Goal: Check status: Check status

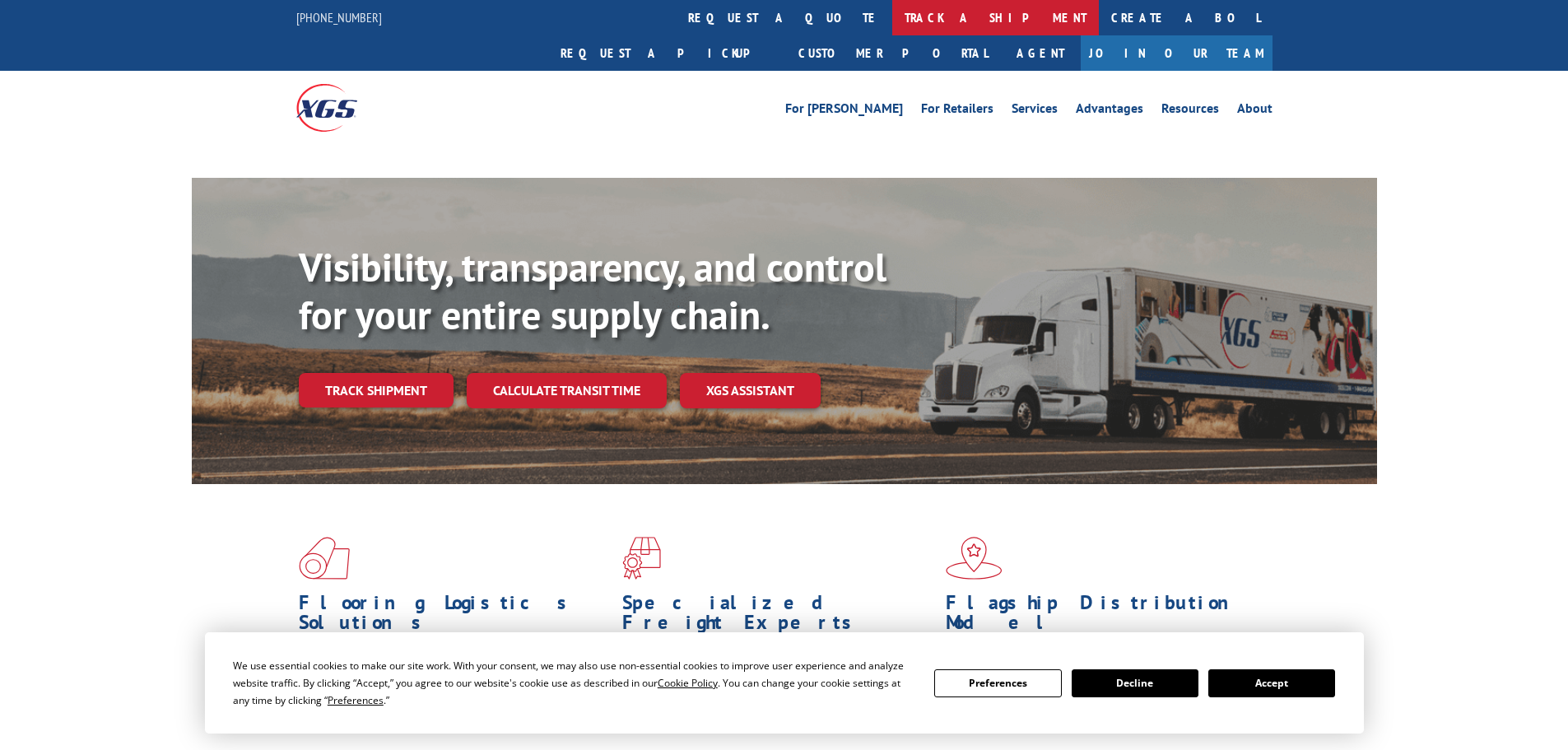
click at [892, 14] on link "track a shipment" at bounding box center [996, 18] width 207 height 36
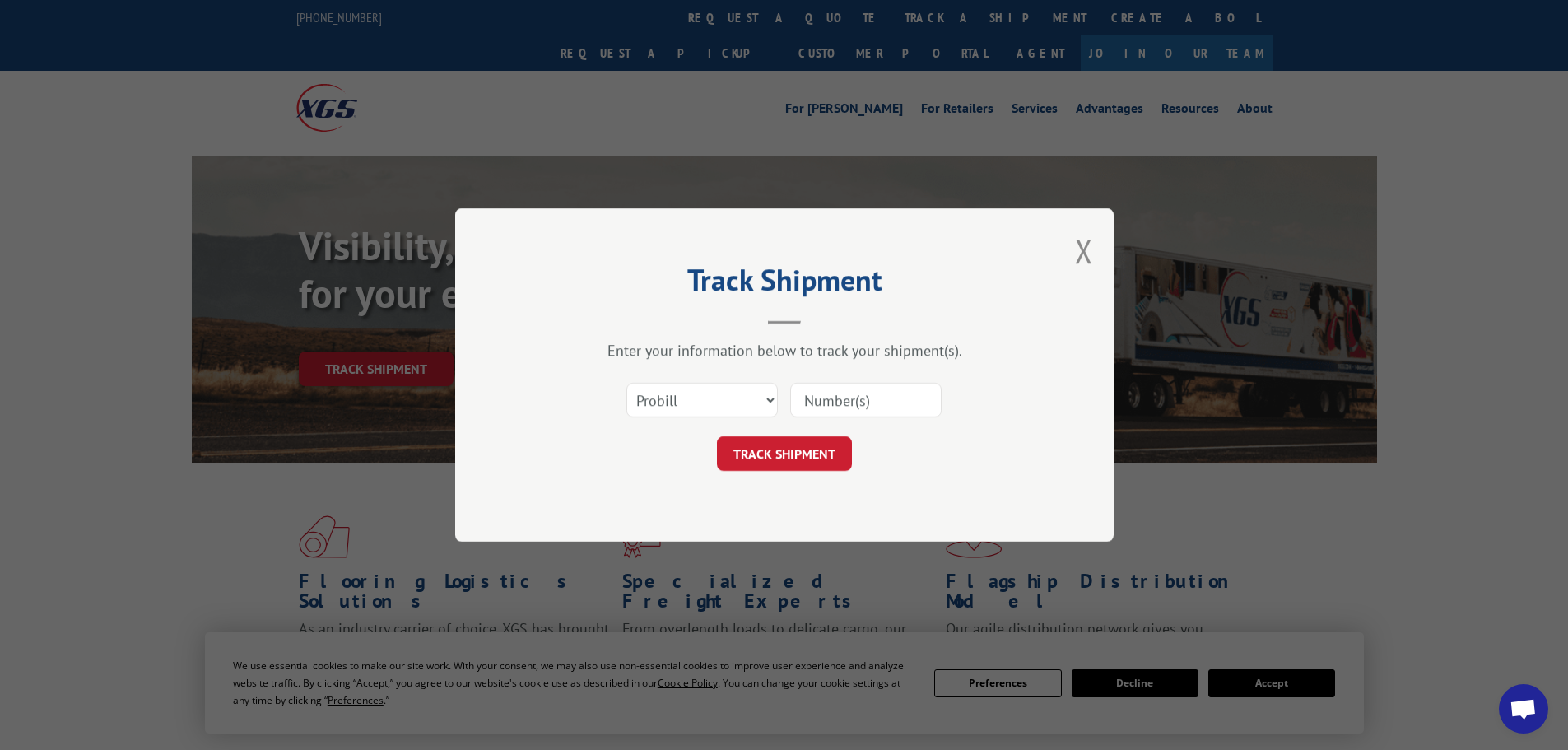
click at [736, 403] on select "Select category... Probill BOL PO" at bounding box center [702, 400] width 152 height 35
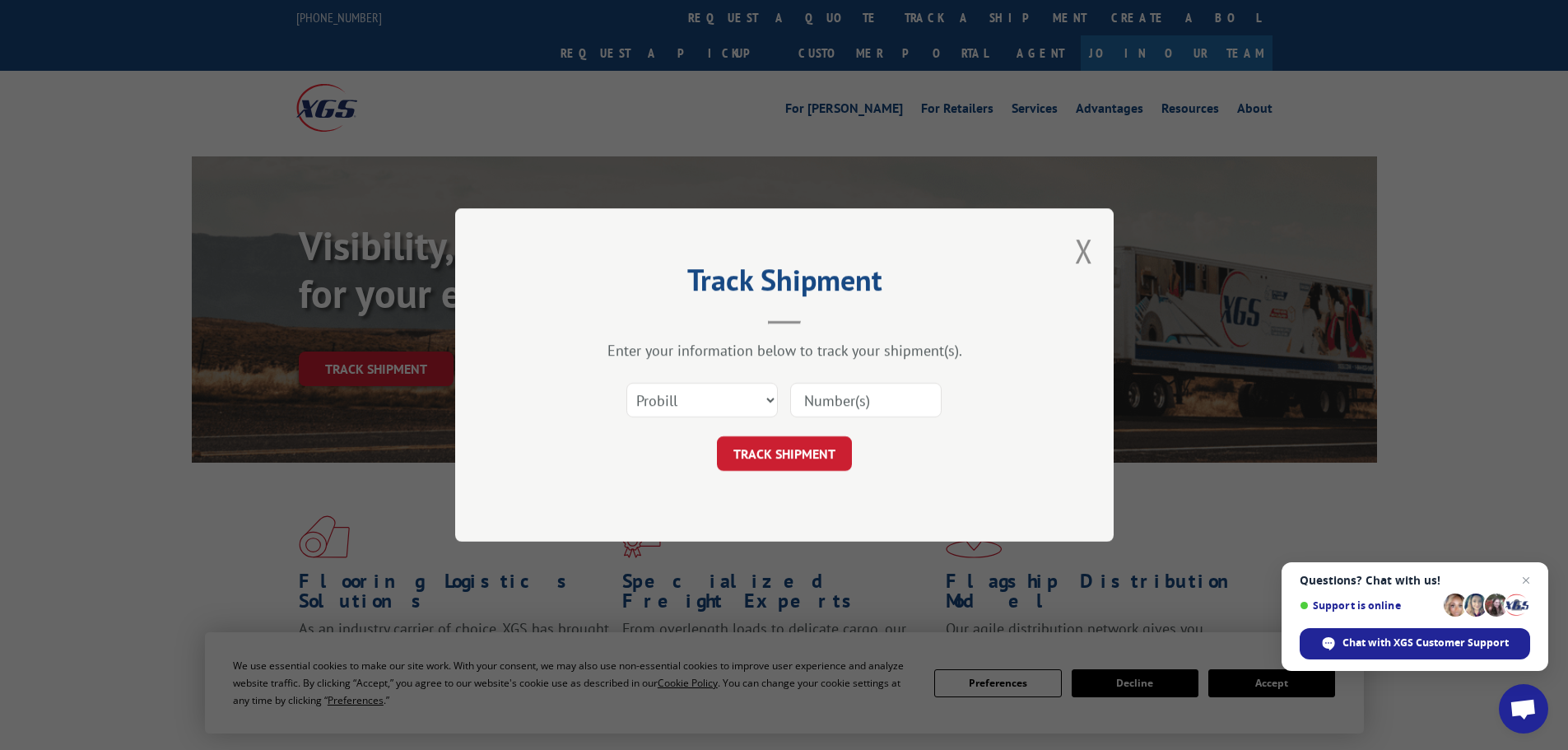
select select "bol"
click at [626, 383] on select "Select category... Probill BOL PO" at bounding box center [702, 400] width 152 height 35
click at [809, 407] on input at bounding box center [865, 400] width 152 height 35
paste input "5433315"
type input "5433315"
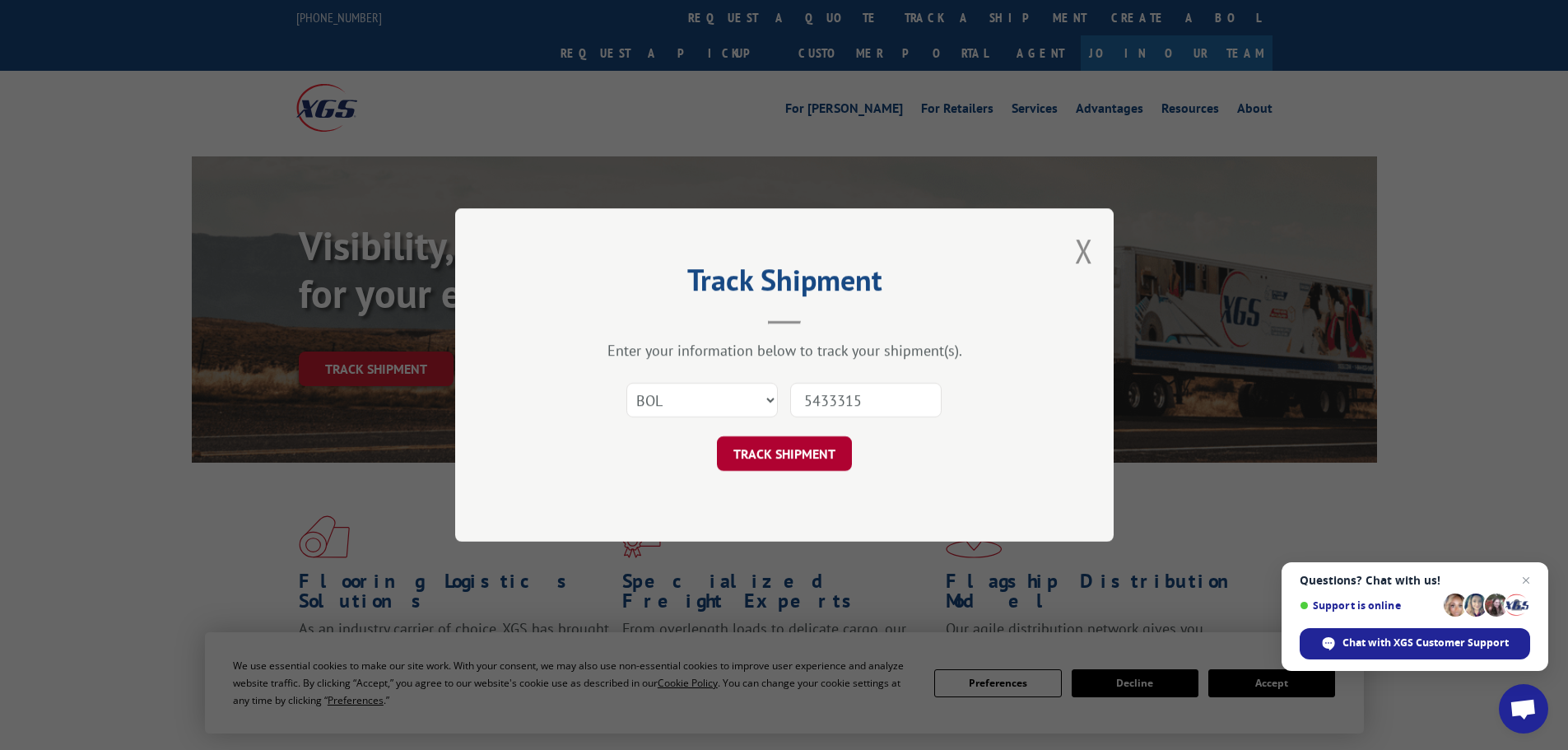
click at [812, 443] on button "TRACK SHIPMENT" at bounding box center [784, 453] width 135 height 35
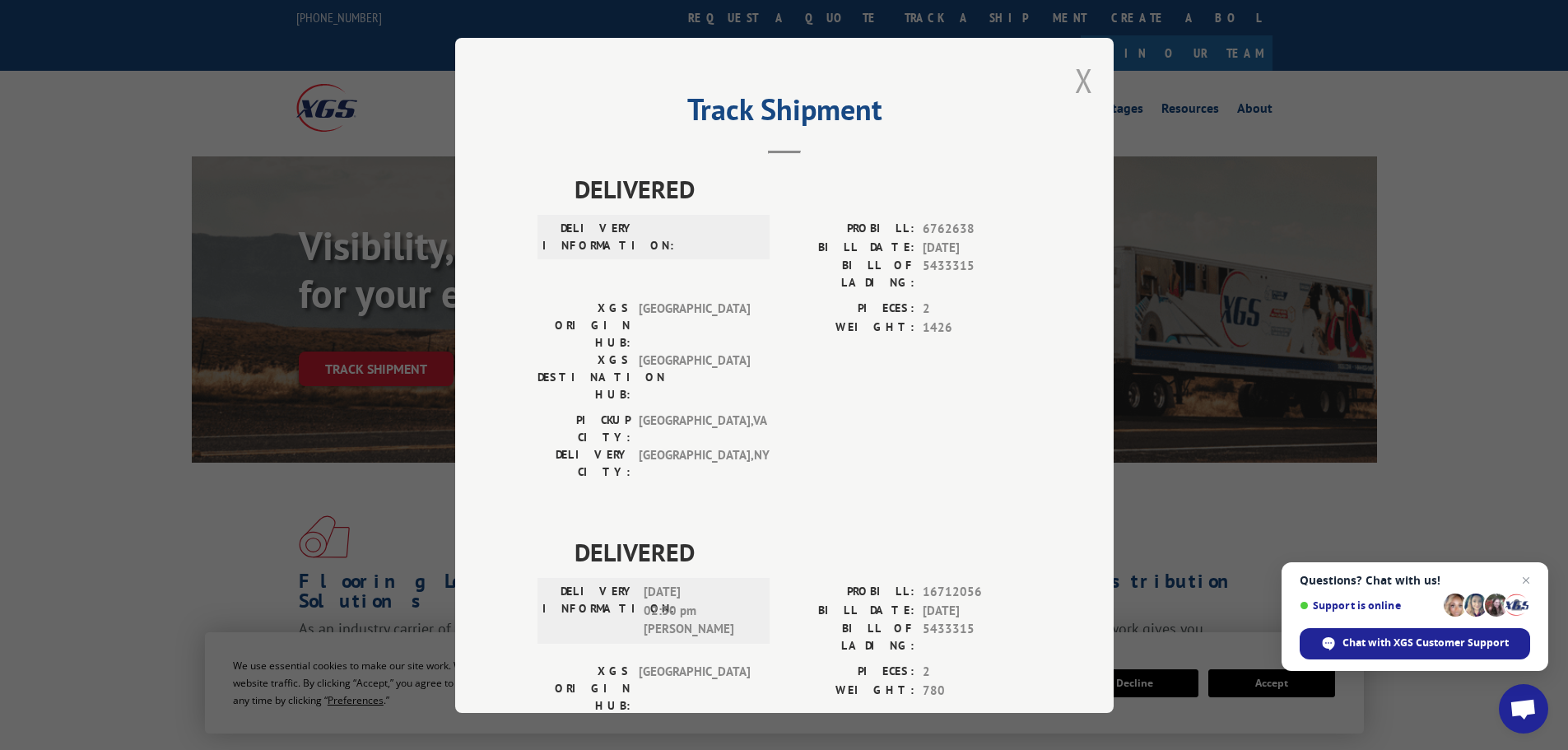
click at [1076, 72] on button "Close modal" at bounding box center [1083, 80] width 18 height 43
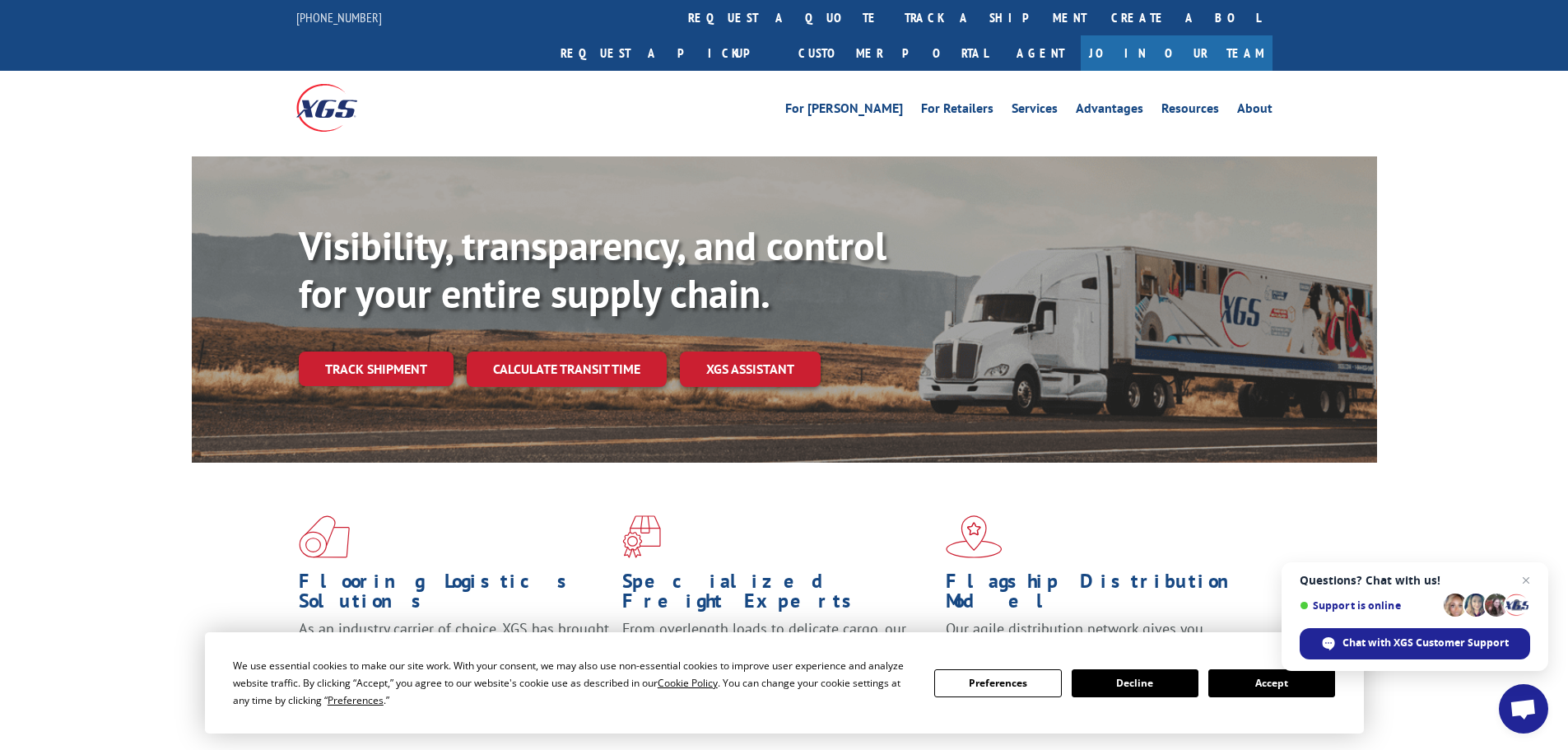
click at [892, 23] on link "track a shipment" at bounding box center [996, 18] width 207 height 36
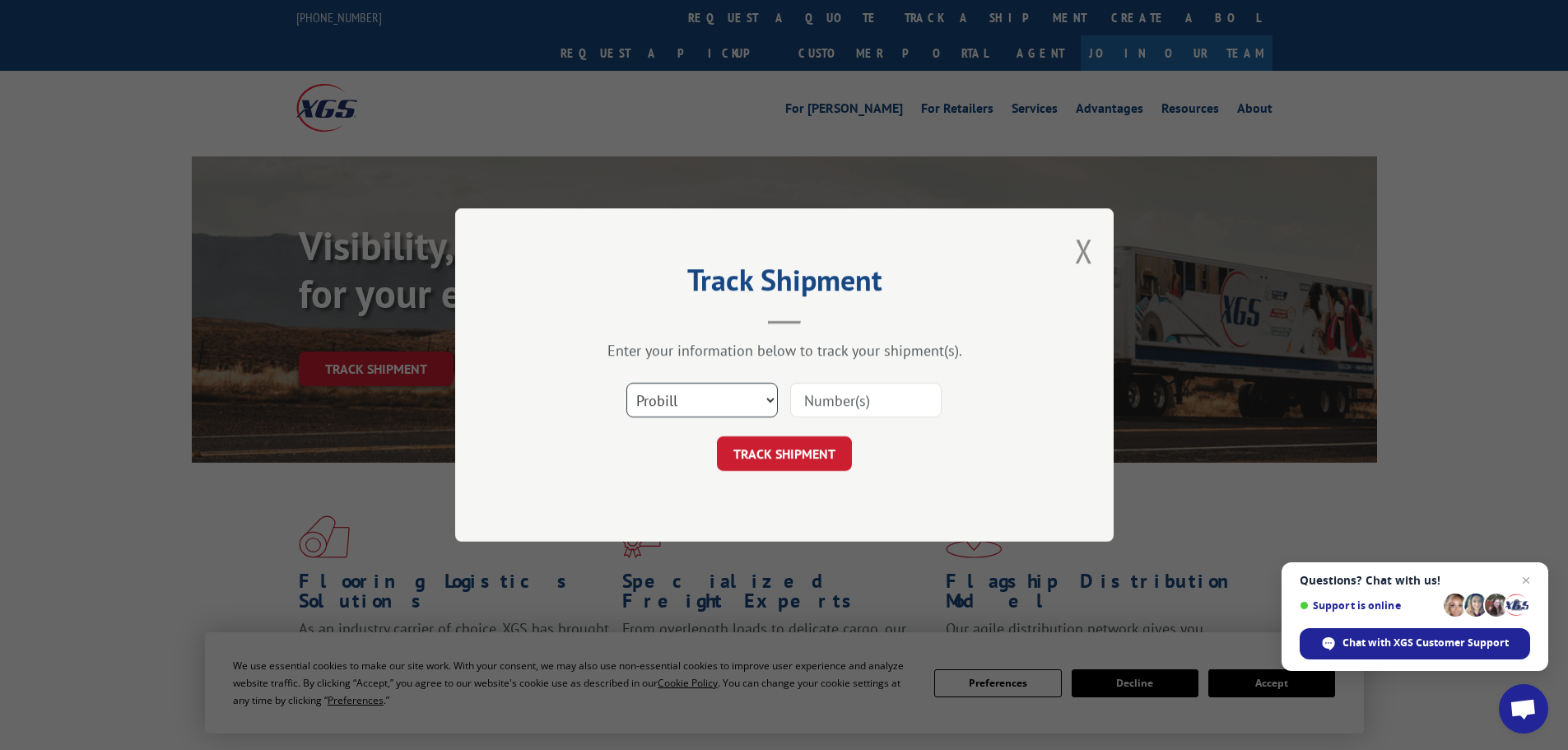
click at [669, 410] on select "Select category... Probill BOL PO" at bounding box center [702, 400] width 152 height 35
select select "bol"
click at [626, 383] on select "Select category... Probill BOL PO" at bounding box center [702, 400] width 152 height 35
click at [805, 412] on input at bounding box center [865, 400] width 152 height 35
click at [820, 403] on input at bounding box center [865, 400] width 152 height 35
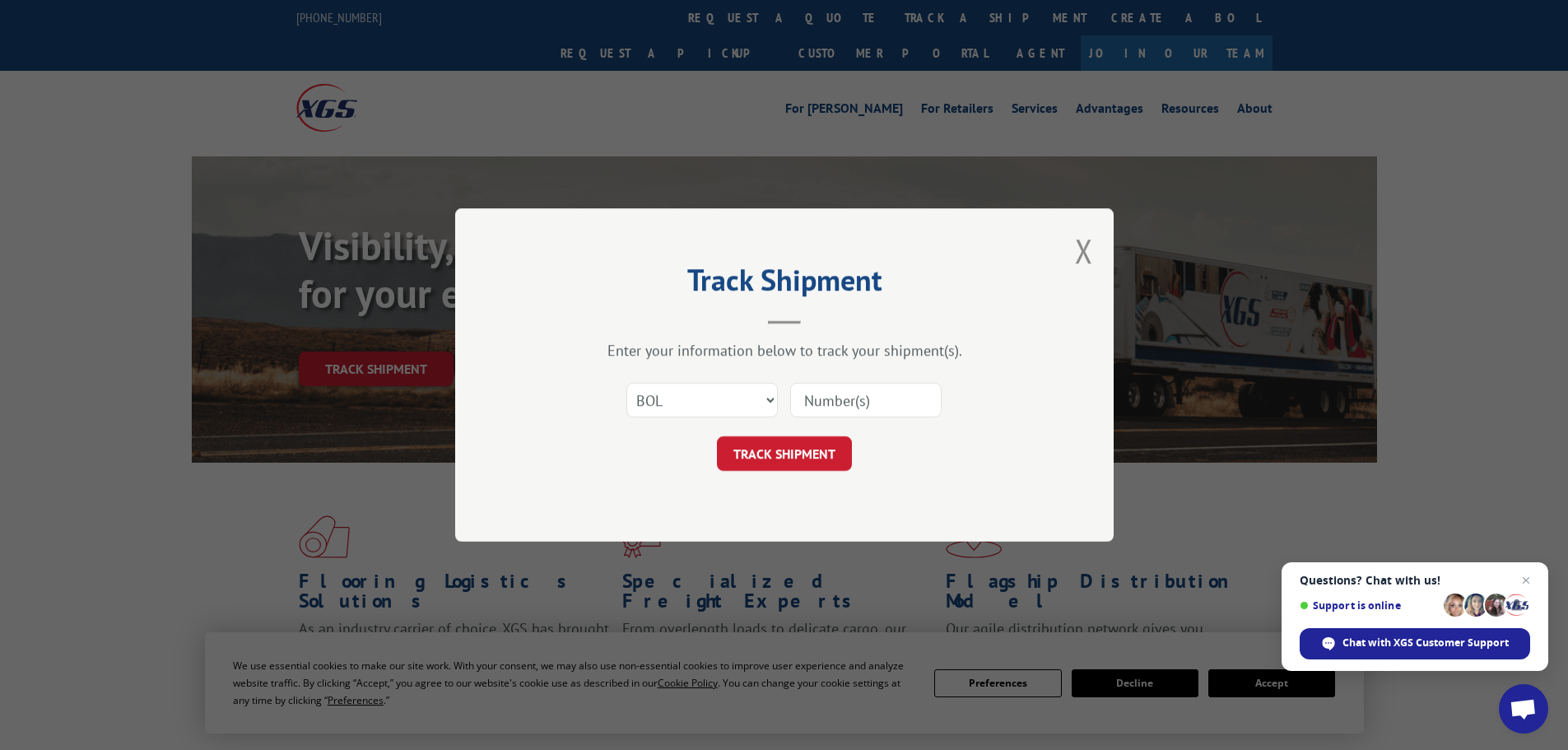
paste input "5499592"
type input "5499592"
click at [811, 461] on button "TRACK SHIPMENT" at bounding box center [784, 453] width 135 height 35
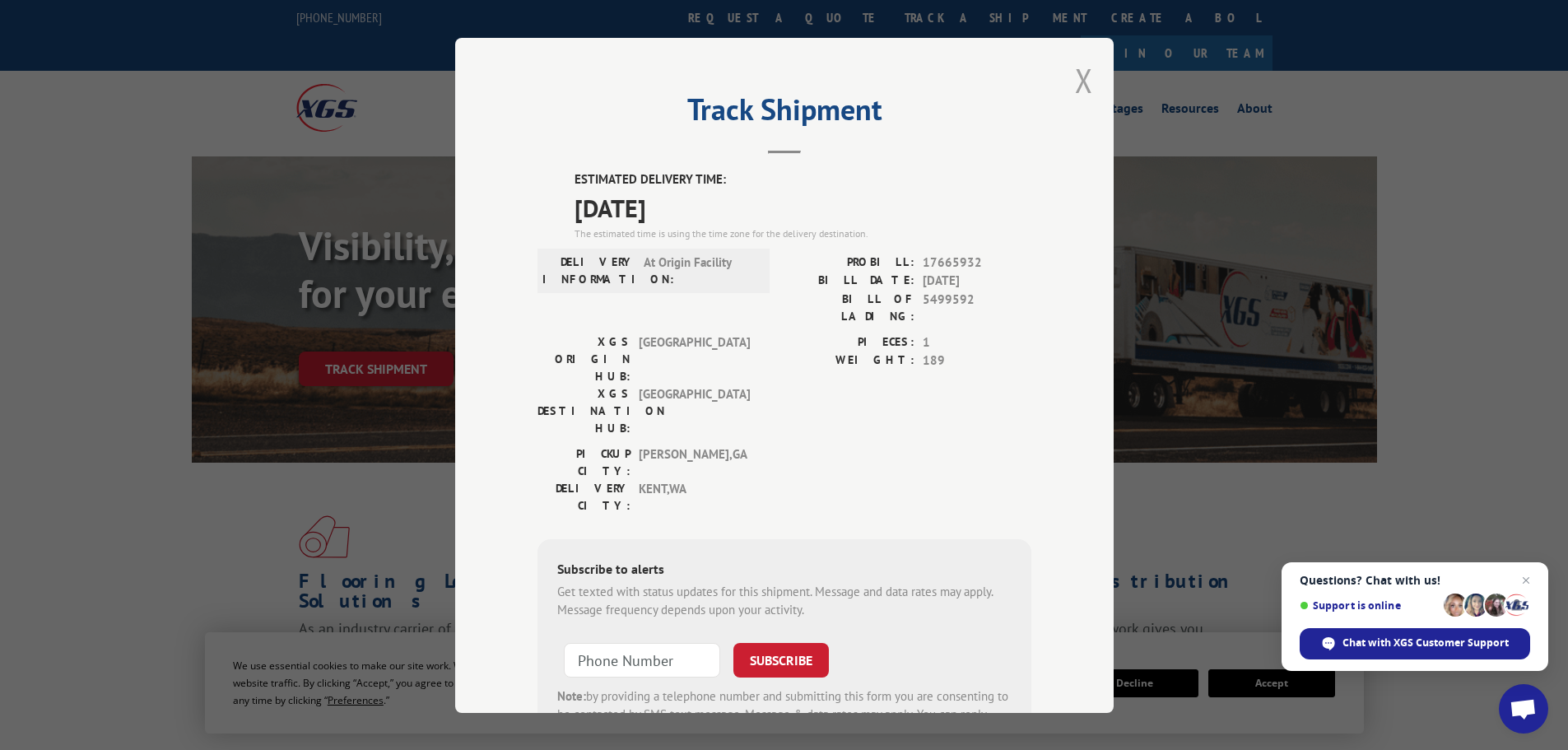
click at [1082, 79] on button "Close modal" at bounding box center [1083, 80] width 18 height 43
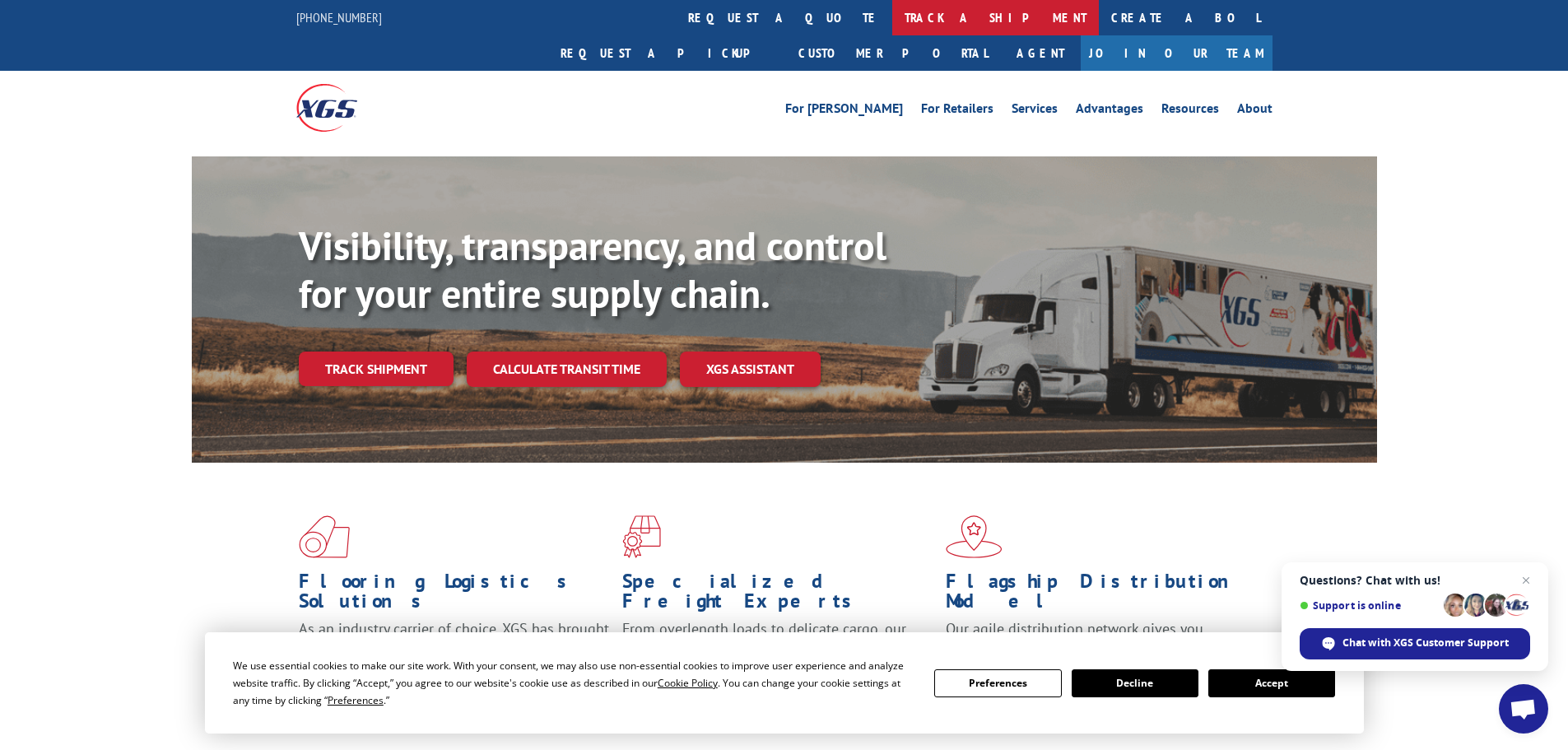
click at [892, 21] on link "track a shipment" at bounding box center [996, 18] width 207 height 36
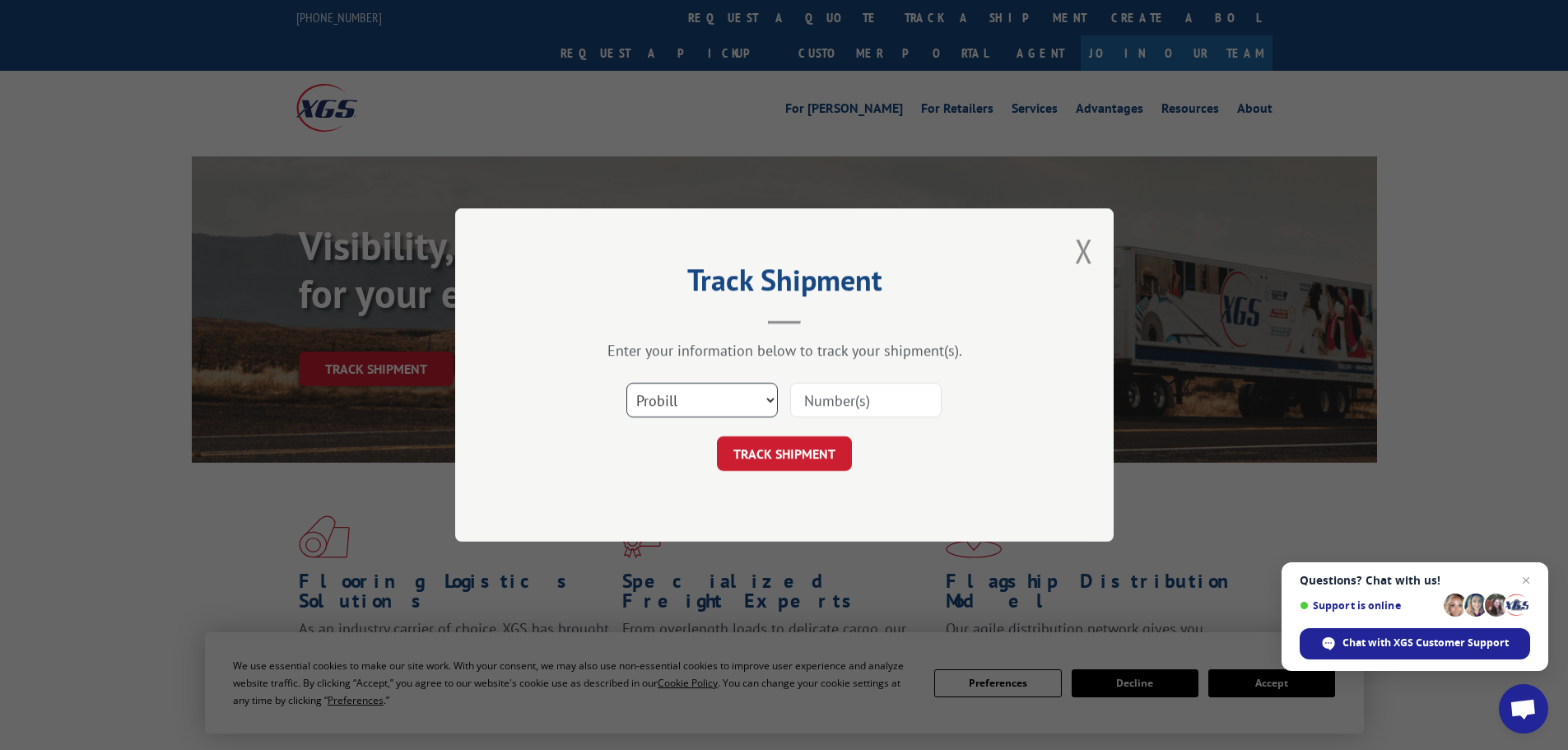
click at [703, 404] on select "Select category... Probill BOL PO" at bounding box center [702, 400] width 152 height 35
select select "bol"
click at [626, 383] on select "Select category... Probill BOL PO" at bounding box center [702, 400] width 152 height 35
click at [798, 409] on input at bounding box center [865, 400] width 152 height 35
click at [809, 410] on input at bounding box center [865, 400] width 152 height 35
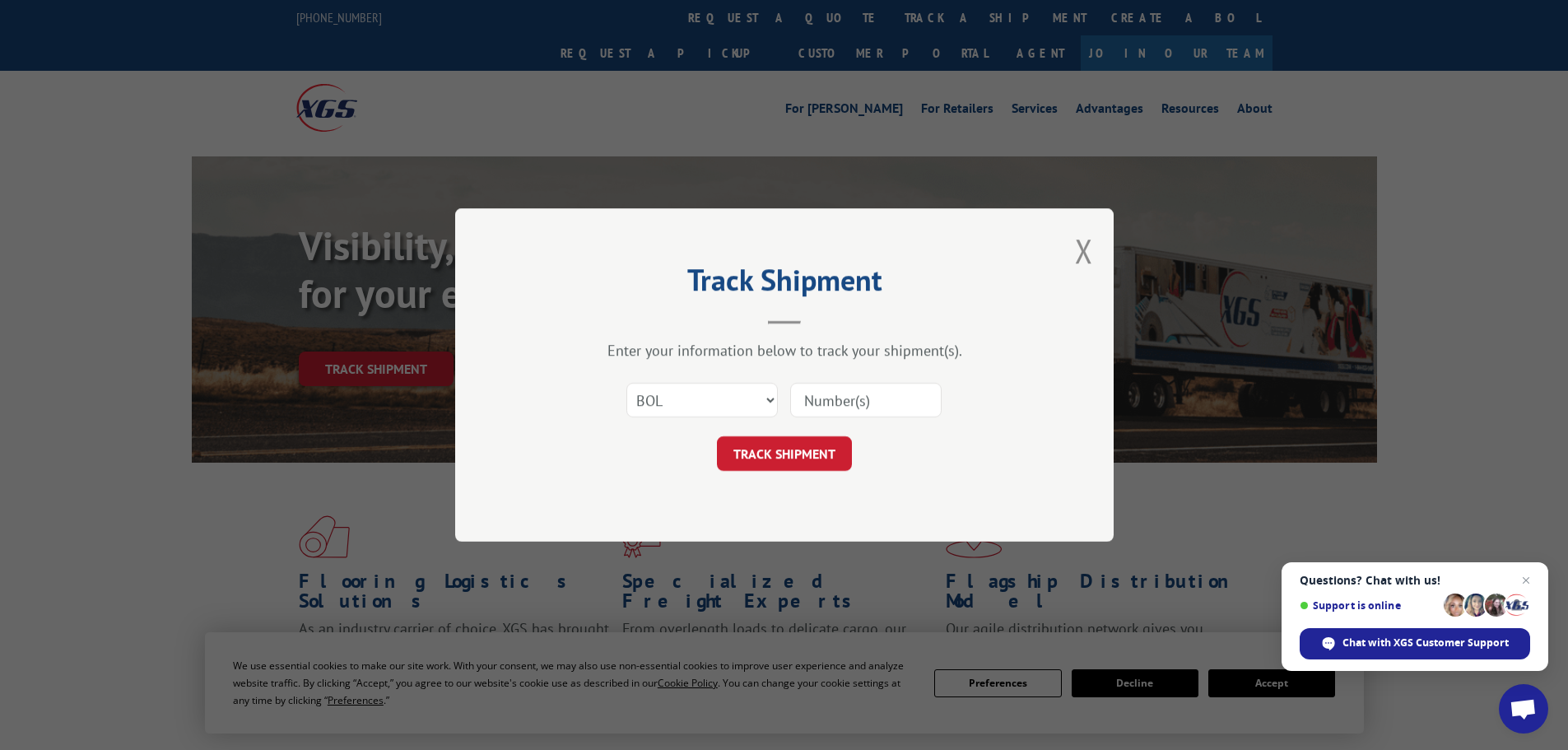
paste input "5499590"
type input "5499590"
click at [794, 455] on button "TRACK SHIPMENT" at bounding box center [784, 453] width 135 height 35
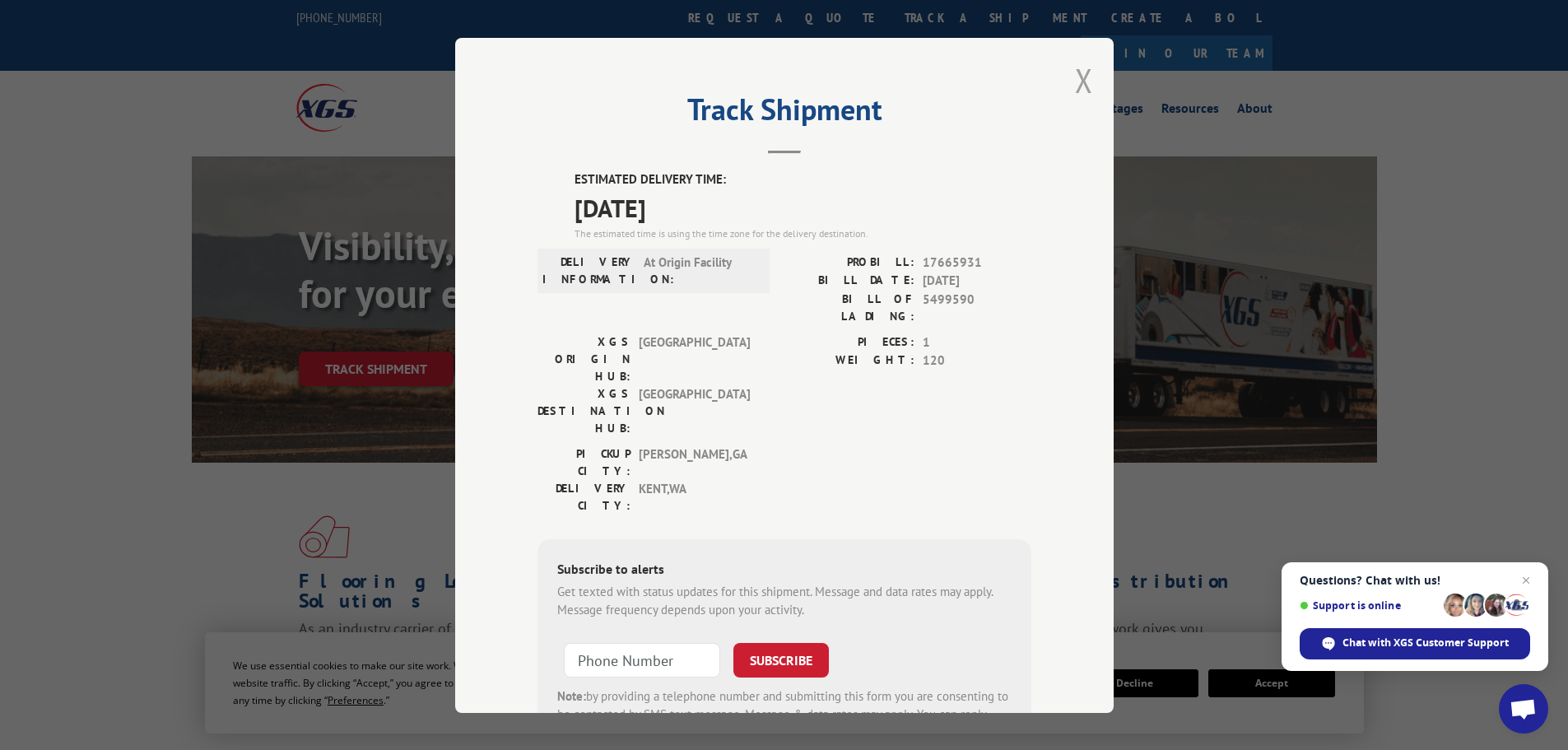
click at [1081, 80] on button "Close modal" at bounding box center [1083, 80] width 18 height 43
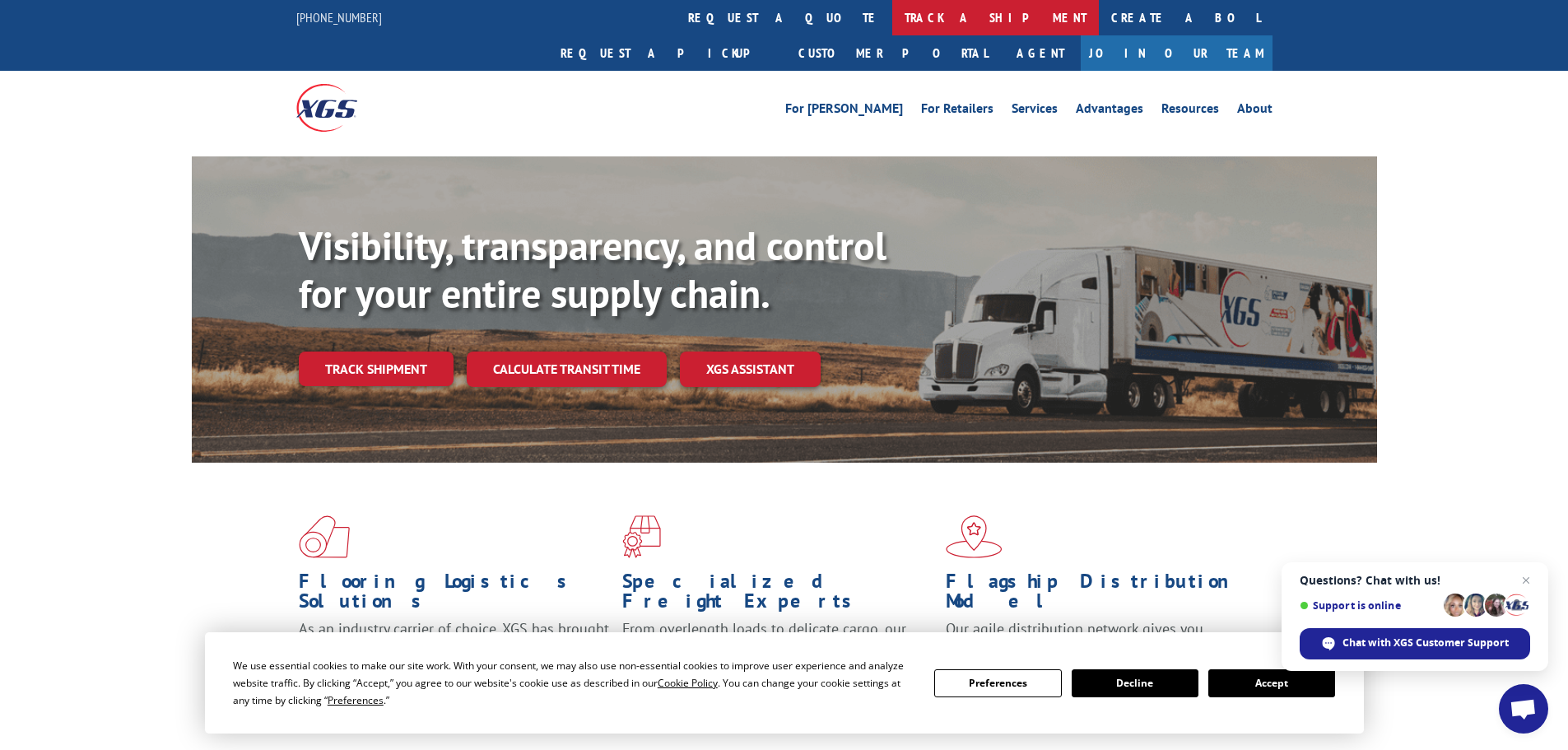
click at [892, 17] on link "track a shipment" at bounding box center [996, 18] width 207 height 36
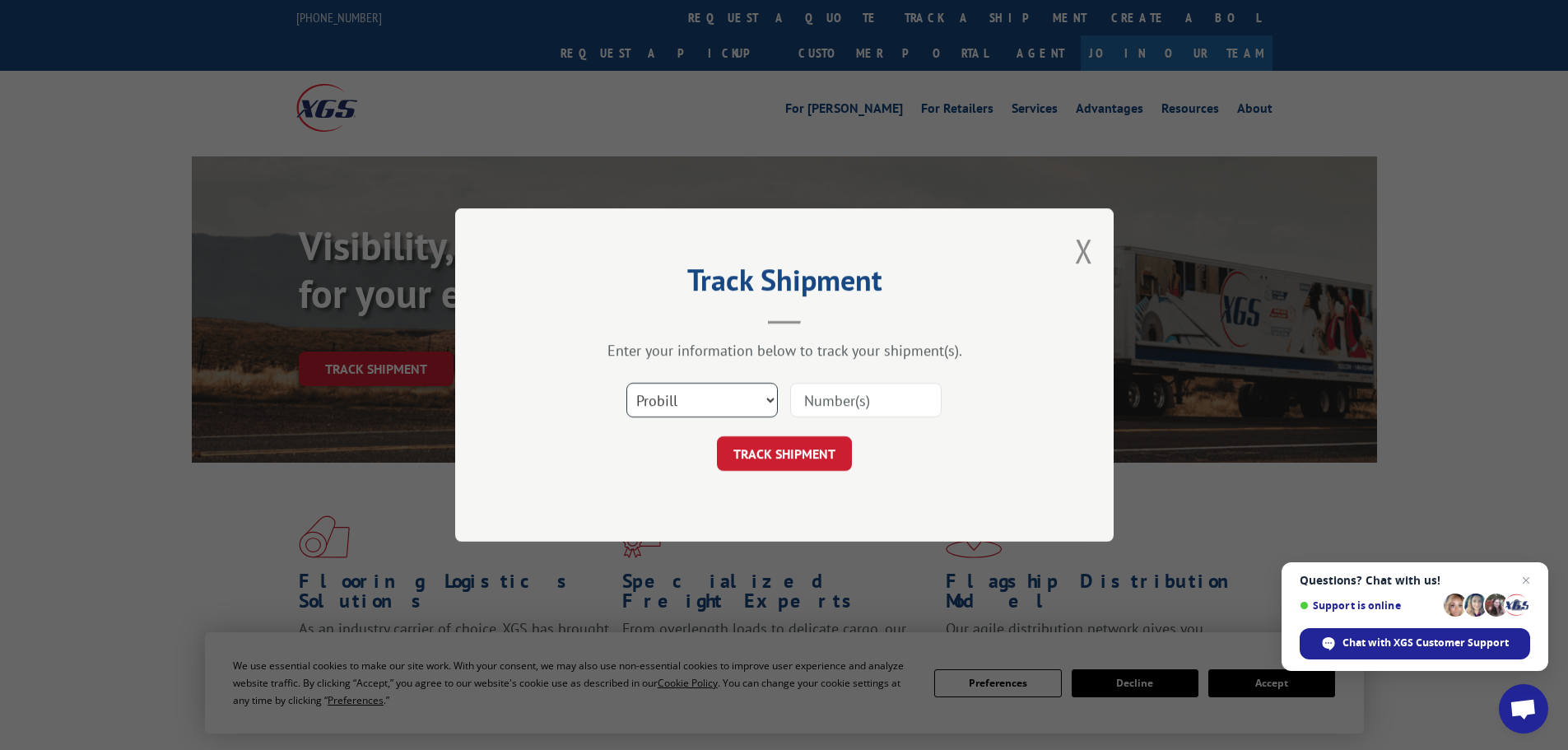
click at [751, 404] on select "Select category... Probill BOL PO" at bounding box center [702, 400] width 152 height 35
select select "bol"
click at [626, 383] on select "Select category... Probill BOL PO" at bounding box center [702, 400] width 152 height 35
click at [848, 409] on input at bounding box center [865, 400] width 152 height 35
paste input "5513831"
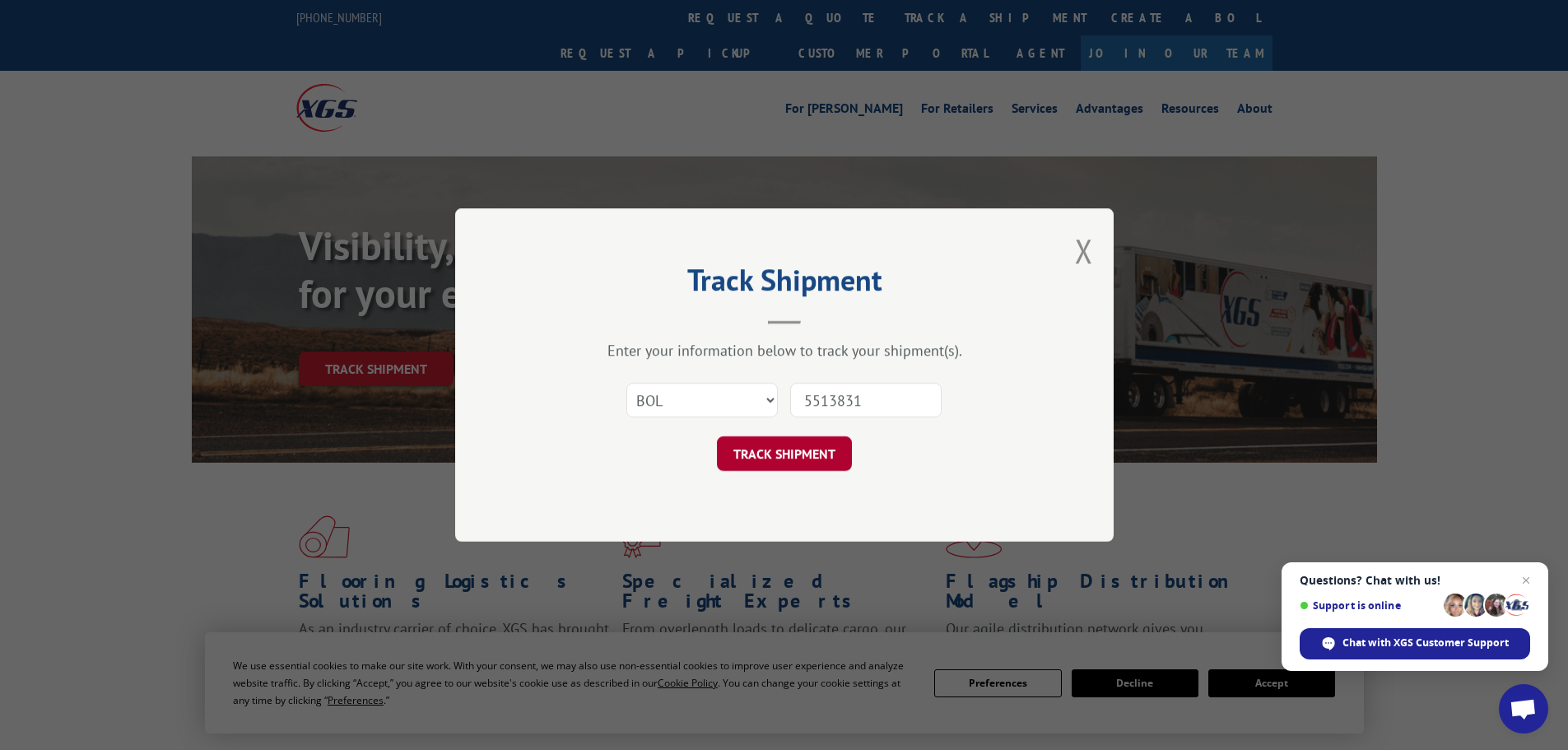
type input "5513831"
click at [807, 449] on button "TRACK SHIPMENT" at bounding box center [784, 453] width 135 height 35
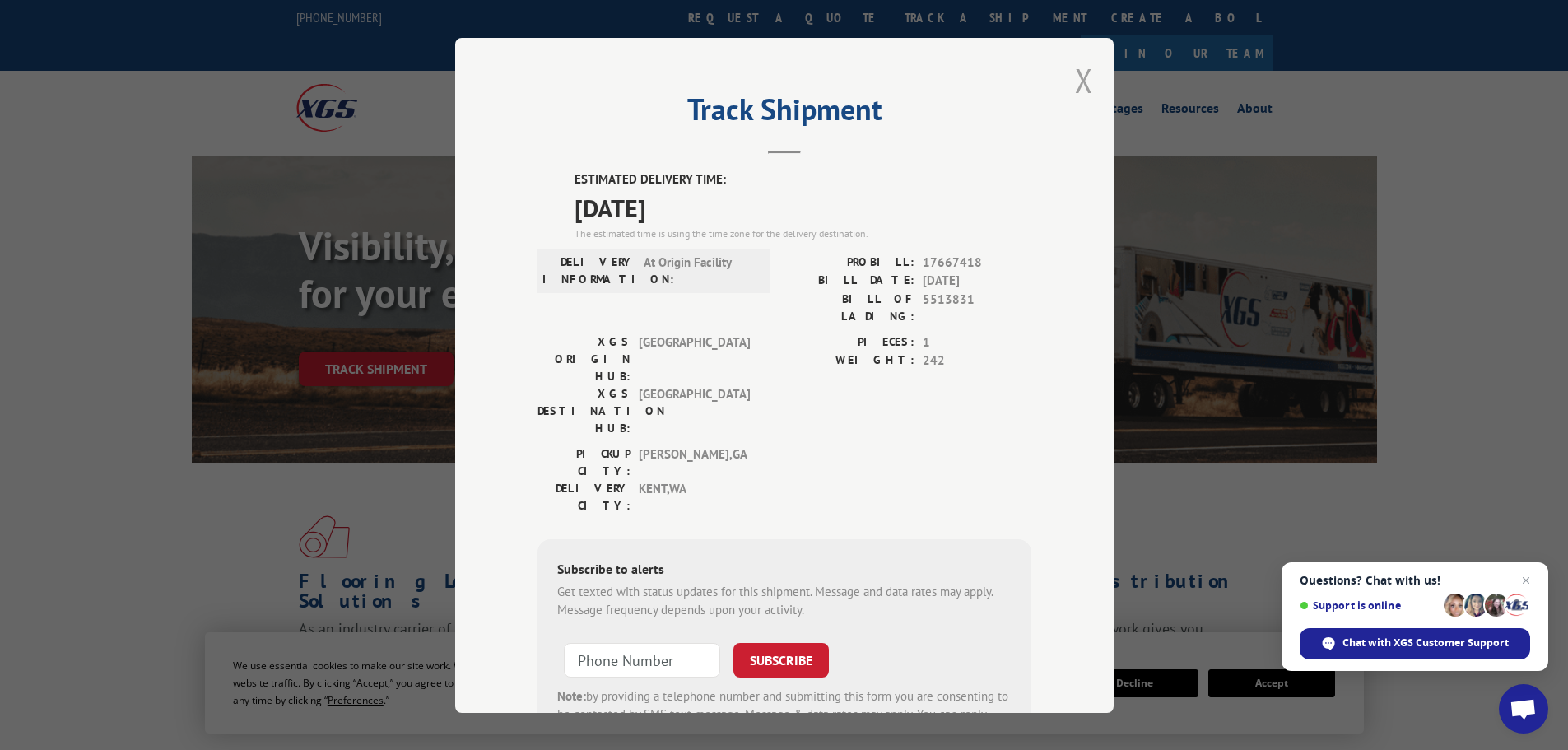
click at [1075, 84] on button "Close modal" at bounding box center [1083, 80] width 18 height 43
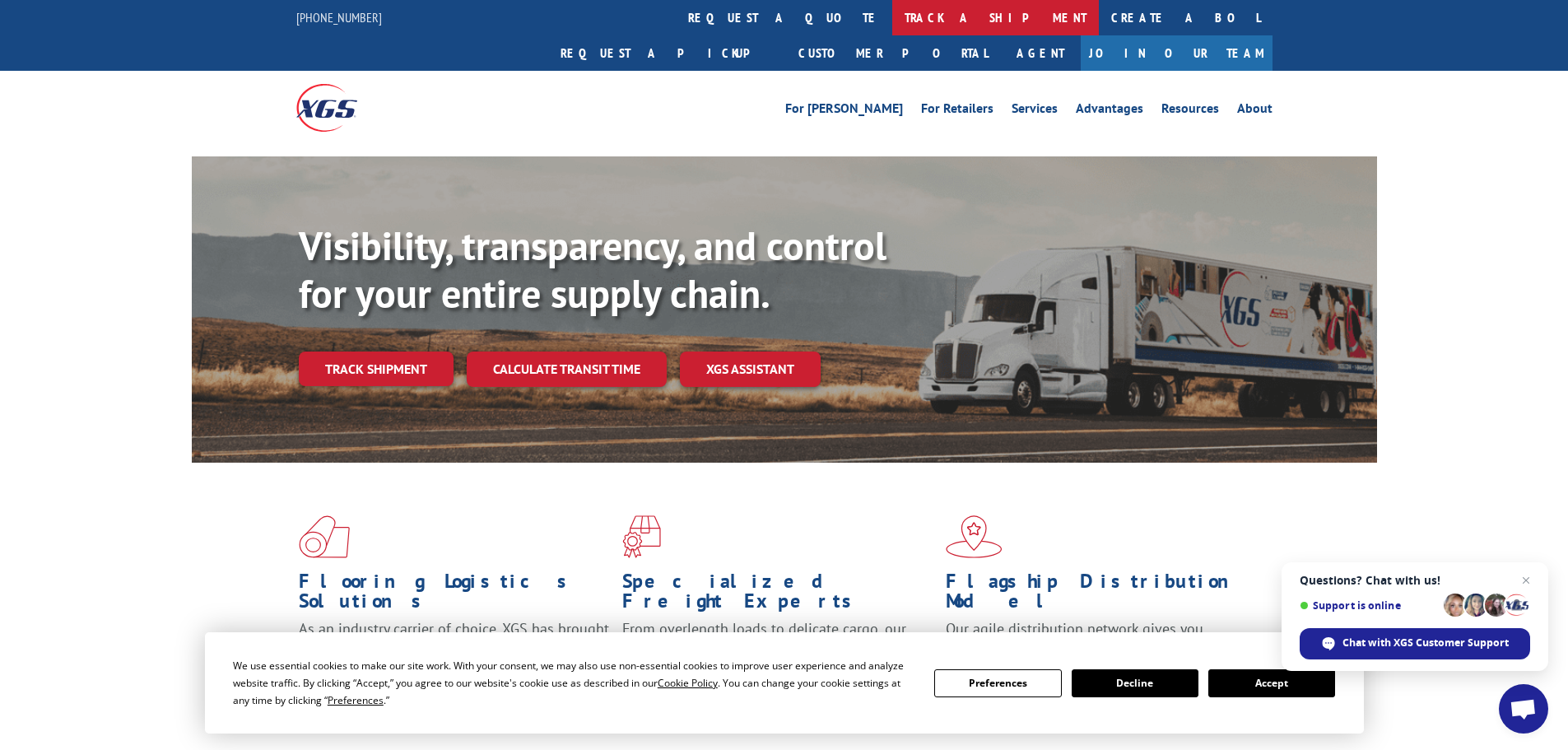
click at [892, 13] on link "track a shipment" at bounding box center [996, 18] width 207 height 36
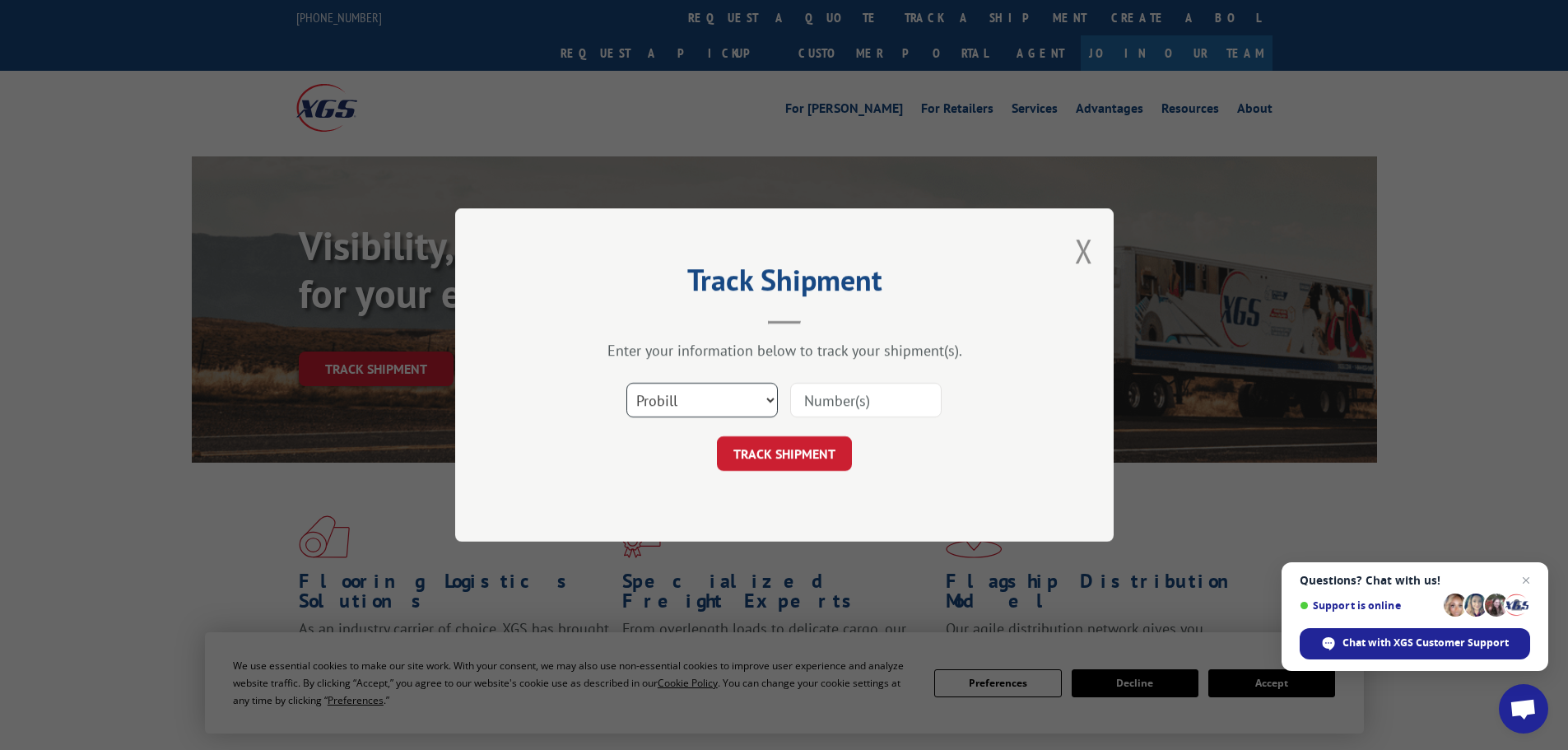
click at [730, 400] on select "Select category... Probill BOL PO" at bounding box center [702, 400] width 152 height 35
select select "bol"
click at [626, 383] on select "Select category... Probill BOL PO" at bounding box center [702, 400] width 152 height 35
click at [811, 402] on input at bounding box center [865, 400] width 152 height 35
paste input "7059524"
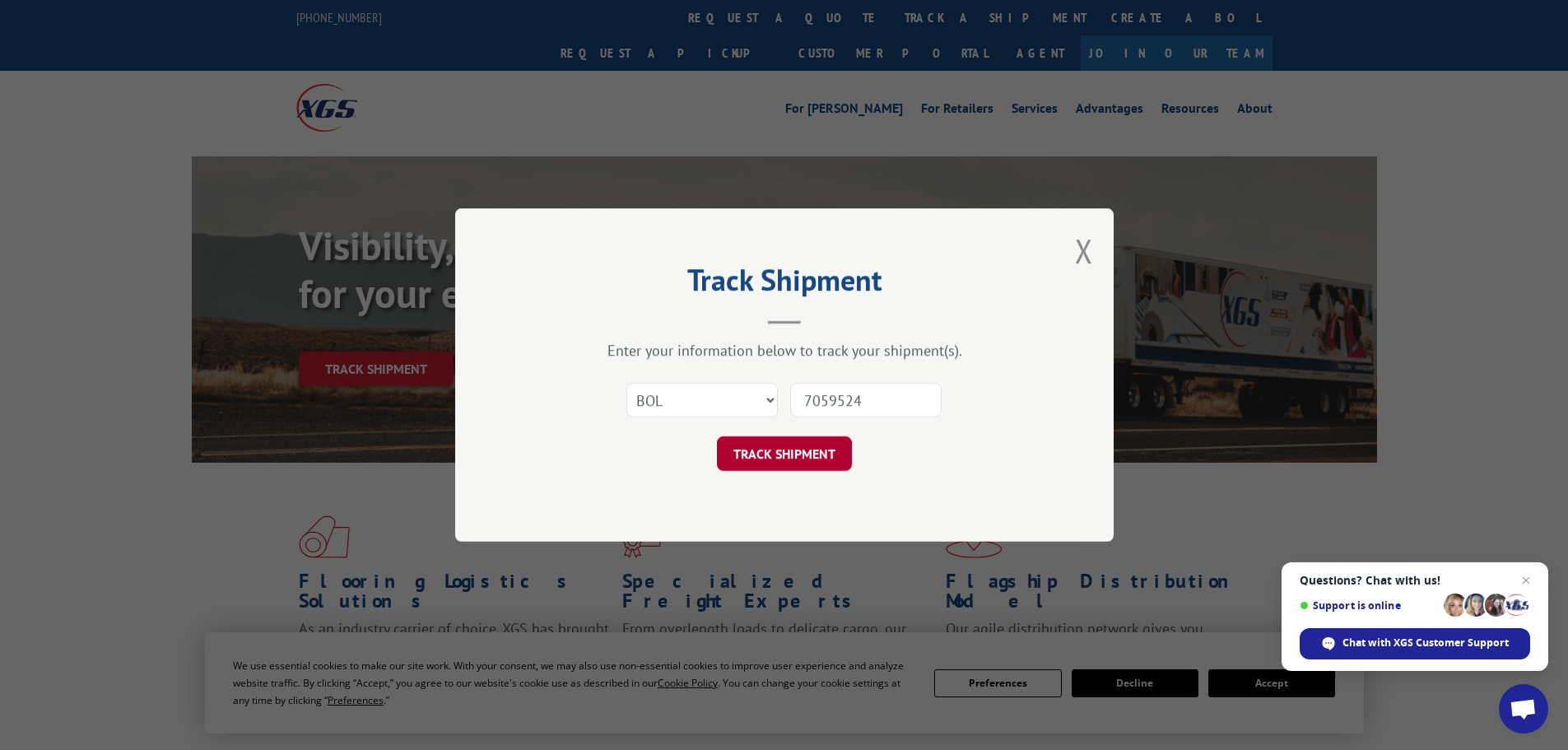
type input "7059524"
click at [796, 455] on button "TRACK SHIPMENT" at bounding box center [784, 453] width 135 height 35
